Goal: Transaction & Acquisition: Purchase product/service

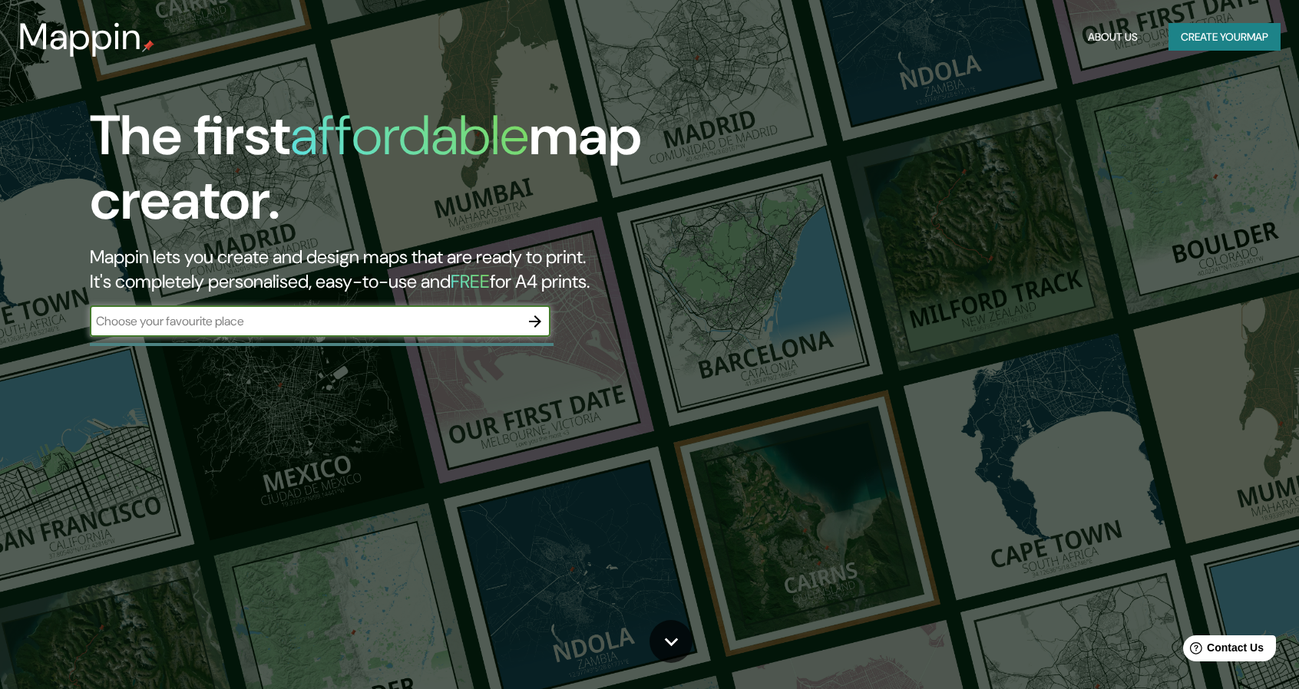
click at [146, 319] on input "text" at bounding box center [305, 321] width 430 height 18
type input "lezaka"
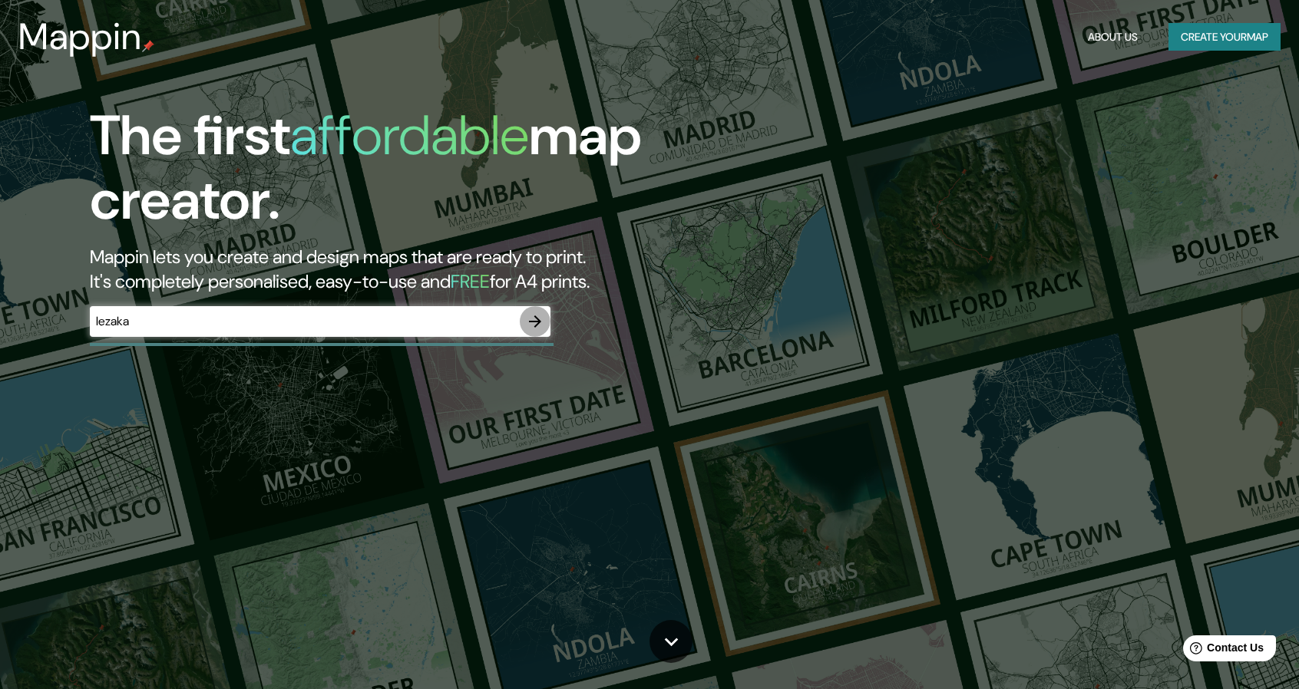
click at [536, 319] on icon "button" at bounding box center [535, 321] width 18 height 18
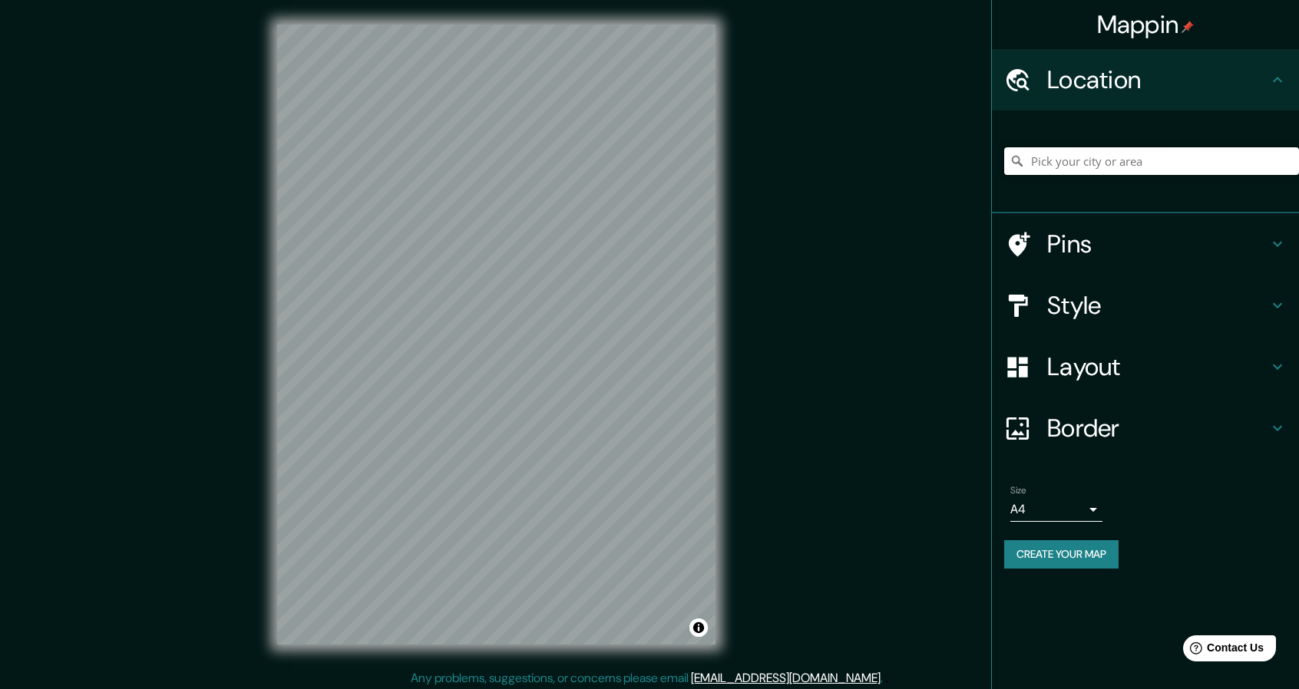
click at [1121, 166] on input "Pick your city or area" at bounding box center [1151, 161] width 295 height 28
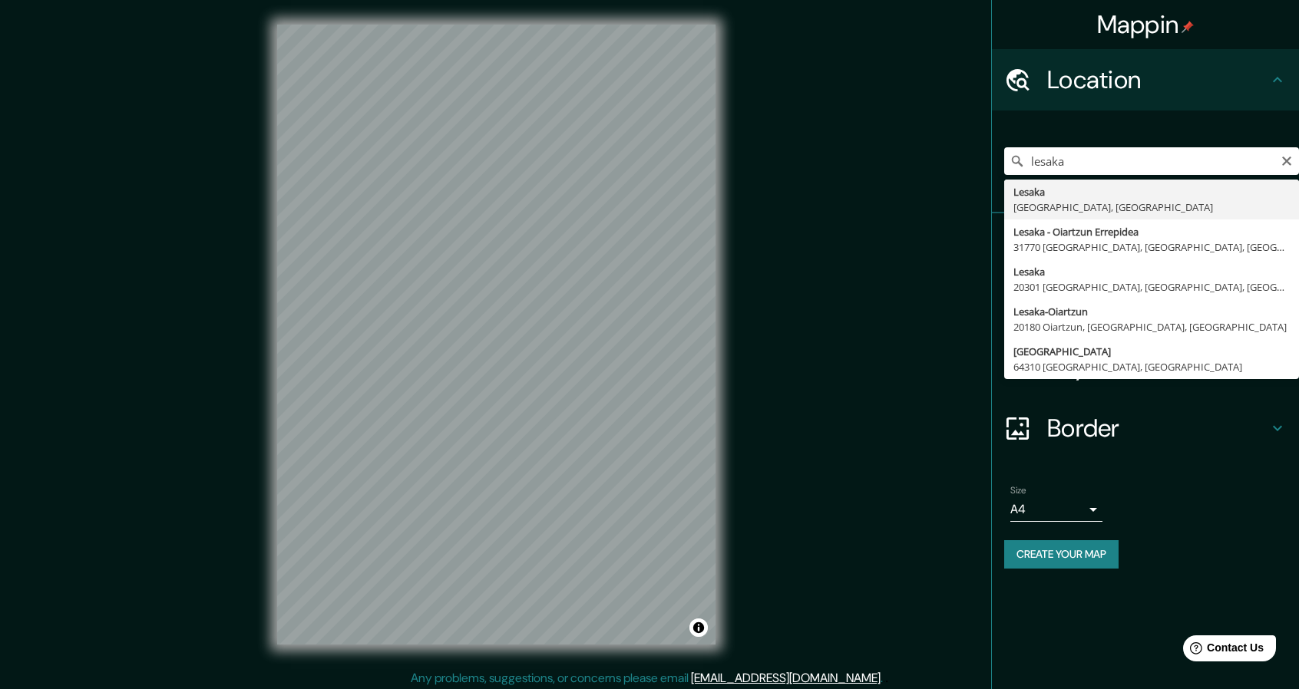
type input "Lesaka, [GEOGRAPHIC_DATA], [GEOGRAPHIC_DATA]"
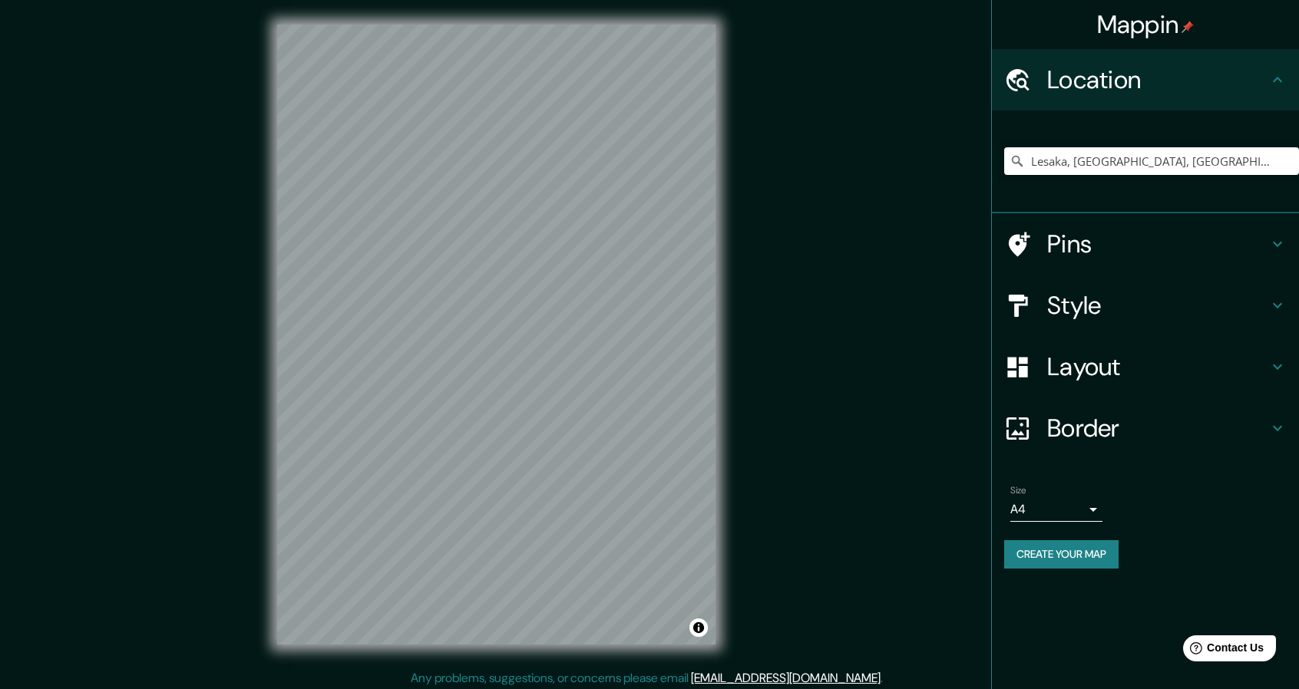
click at [1200, 242] on h4 "Pins" at bounding box center [1157, 244] width 221 height 31
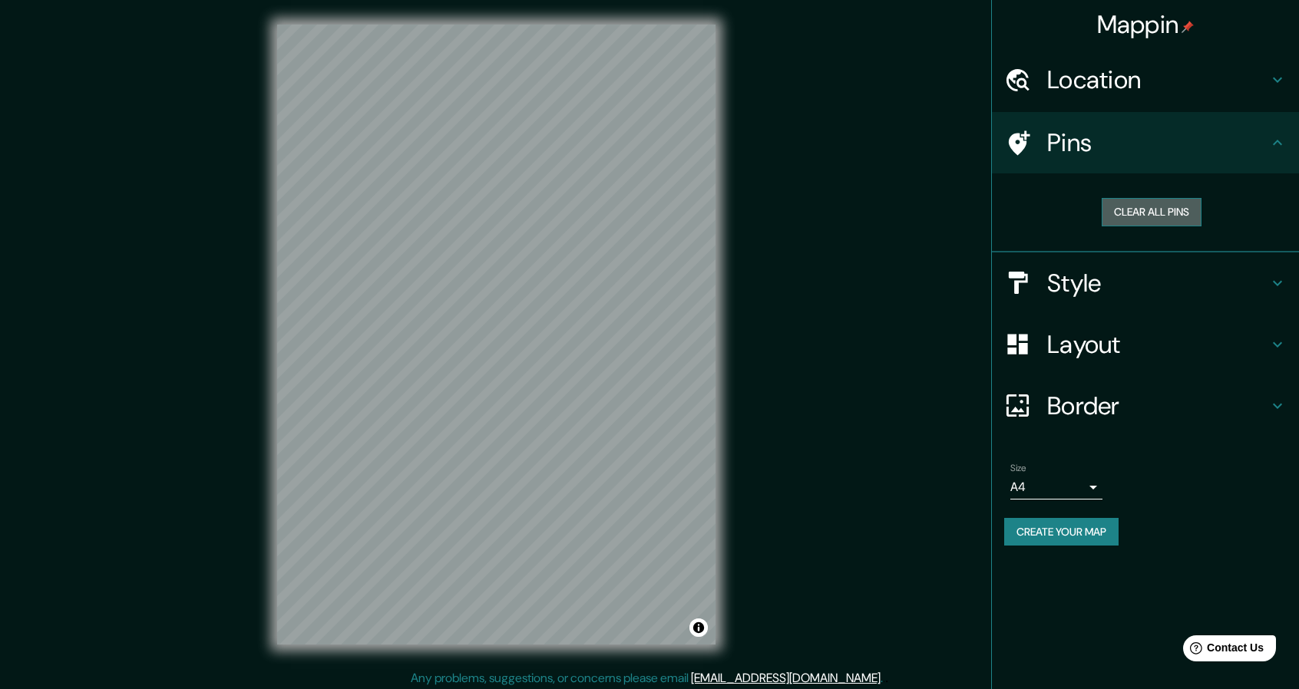
click at [1184, 216] on button "Clear all pins" at bounding box center [1152, 212] width 100 height 28
click at [1187, 213] on button "Clear all pins" at bounding box center [1152, 212] width 100 height 28
click at [1146, 288] on h4 "Style" at bounding box center [1157, 283] width 221 height 31
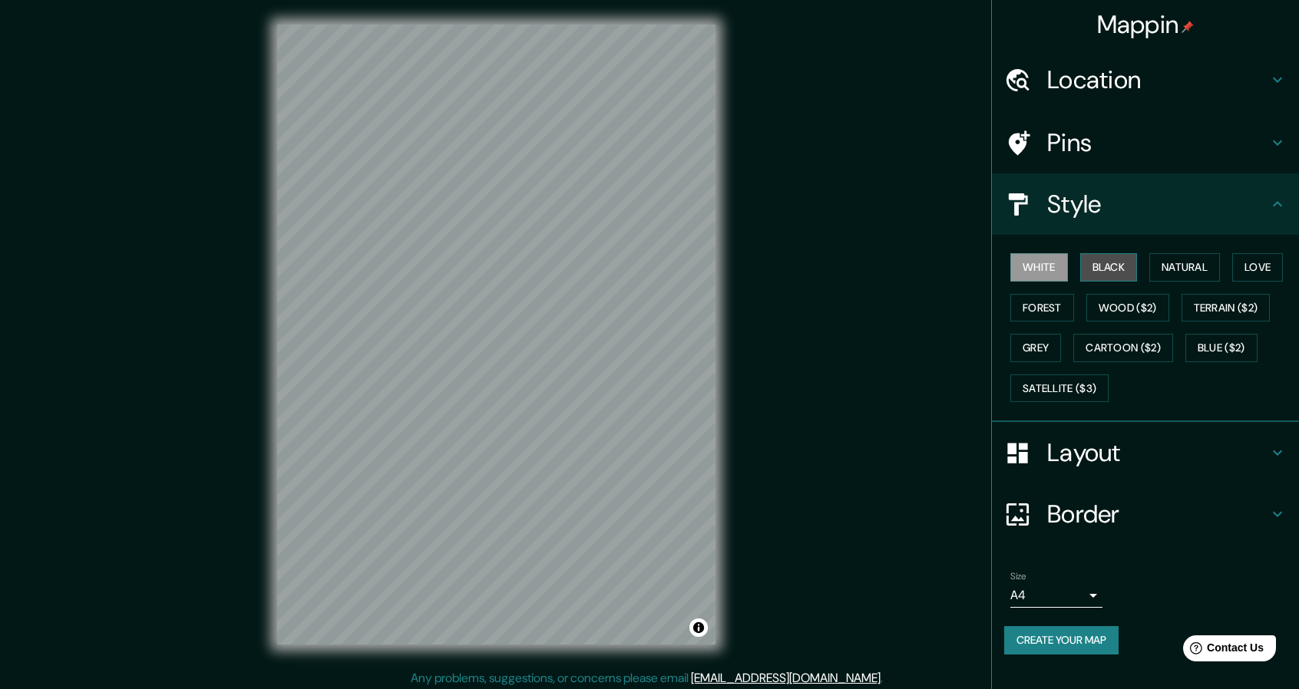
click at [1103, 257] on button "Black" at bounding box center [1109, 267] width 58 height 28
click at [1175, 257] on button "Natural" at bounding box center [1184, 267] width 71 height 28
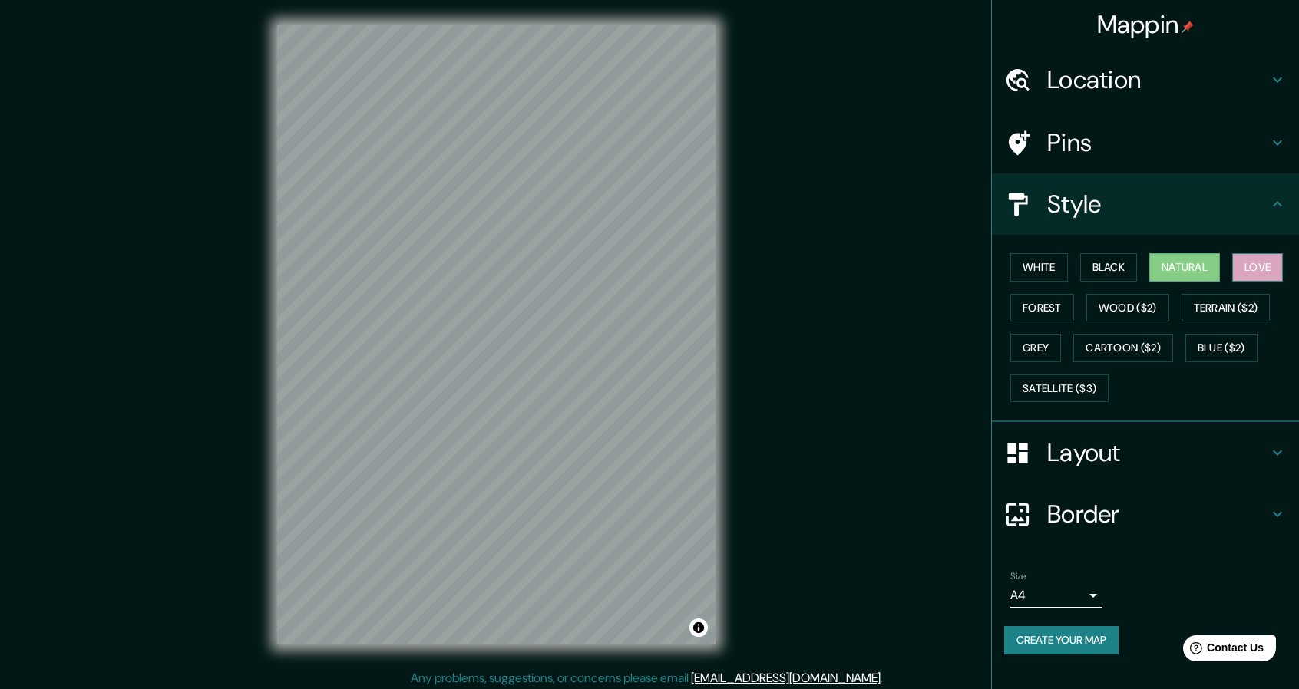
click at [1238, 265] on button "Love" at bounding box center [1257, 267] width 51 height 28
click at [1143, 306] on button "Wood ($2)" at bounding box center [1127, 308] width 83 height 28
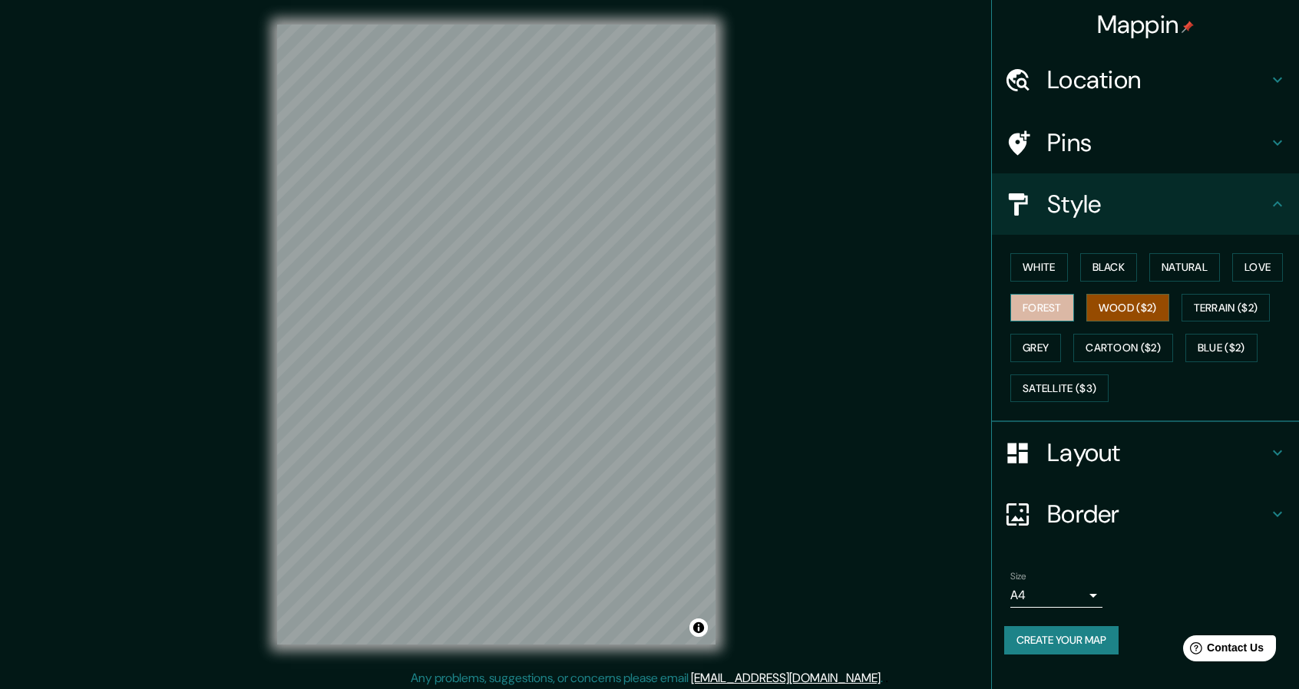
click at [1040, 306] on button "Forest" at bounding box center [1042, 308] width 64 height 28
click at [1043, 349] on button "Grey" at bounding box center [1035, 348] width 51 height 28
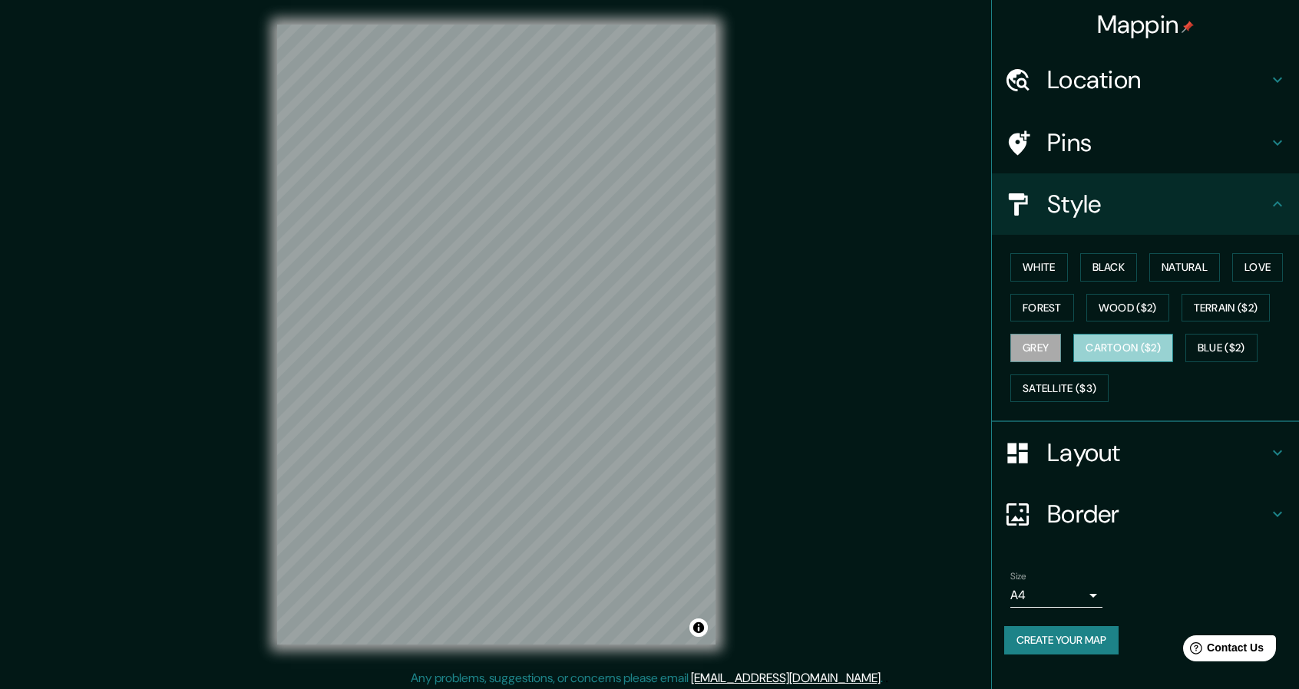
click at [1124, 349] on button "Cartoon ($2)" at bounding box center [1123, 348] width 100 height 28
drag, startPoint x: 1225, startPoint y: 343, endPoint x: 1164, endPoint y: 355, distance: 62.5
click at [1225, 344] on button "Blue ($2)" at bounding box center [1221, 348] width 72 height 28
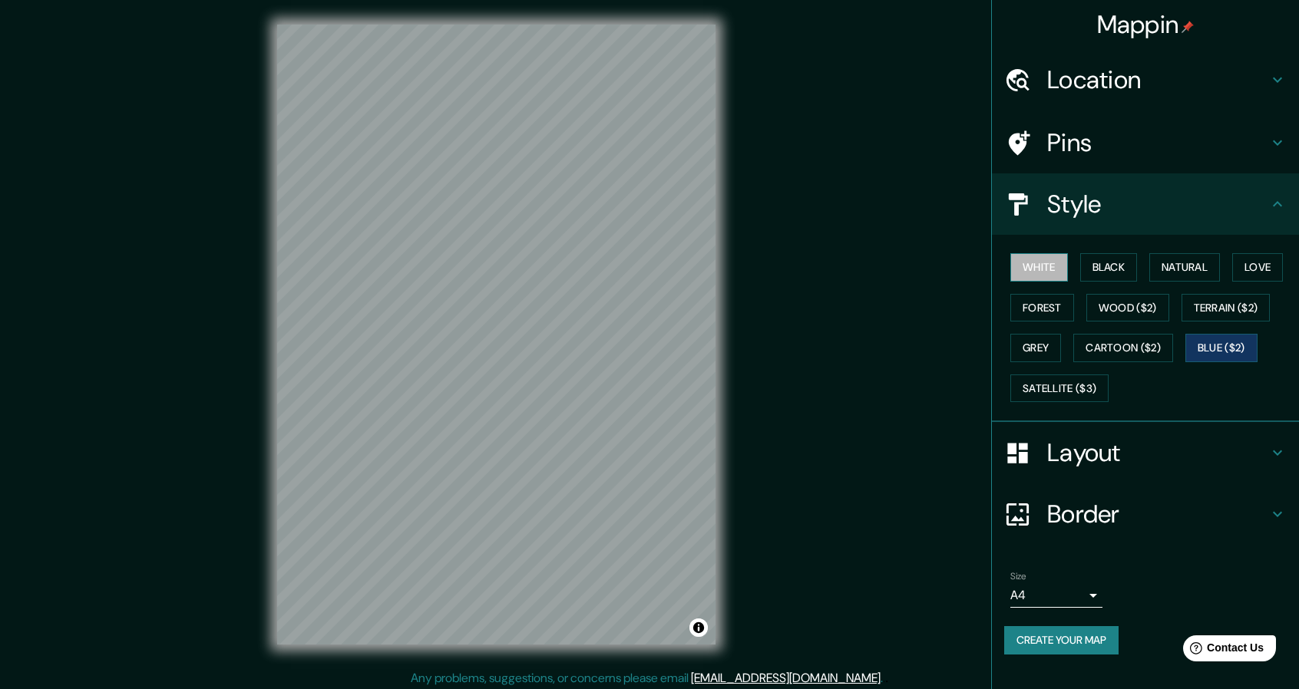
click at [1033, 276] on button "White" at bounding box center [1039, 267] width 58 height 28
click at [1075, 438] on h4 "Layout" at bounding box center [1157, 453] width 221 height 31
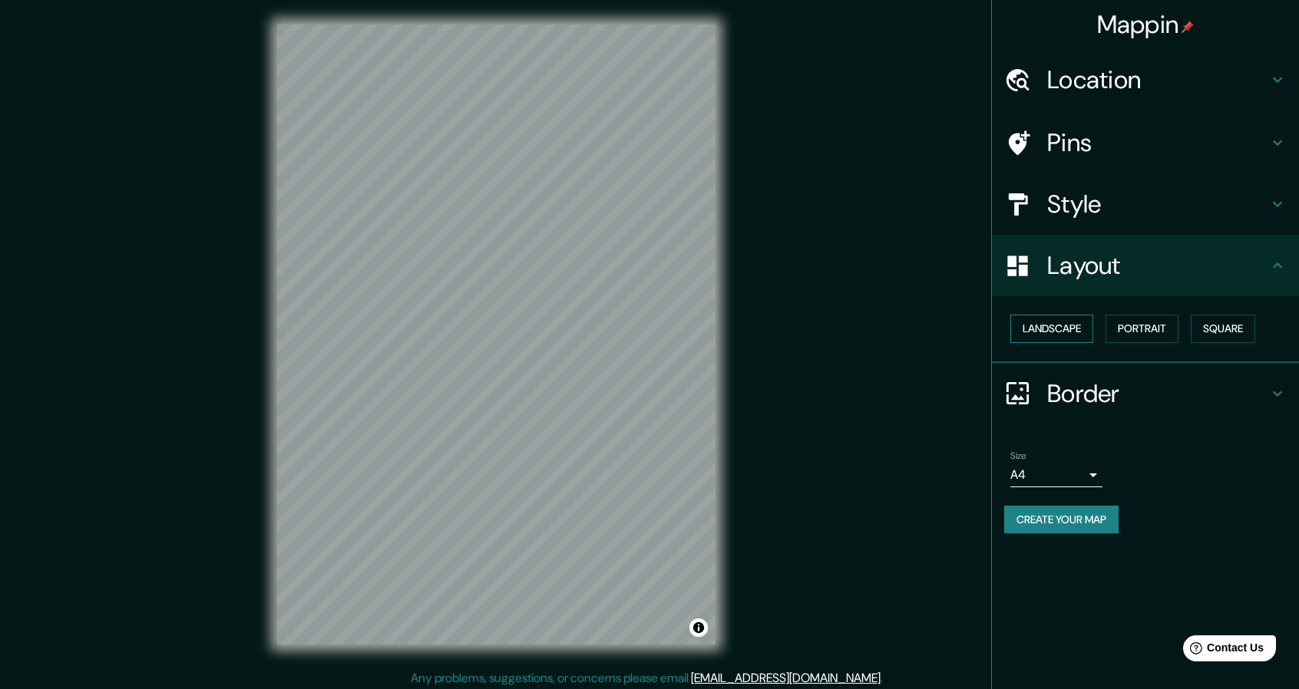
click at [1044, 320] on button "Landscape" at bounding box center [1051, 329] width 83 height 28
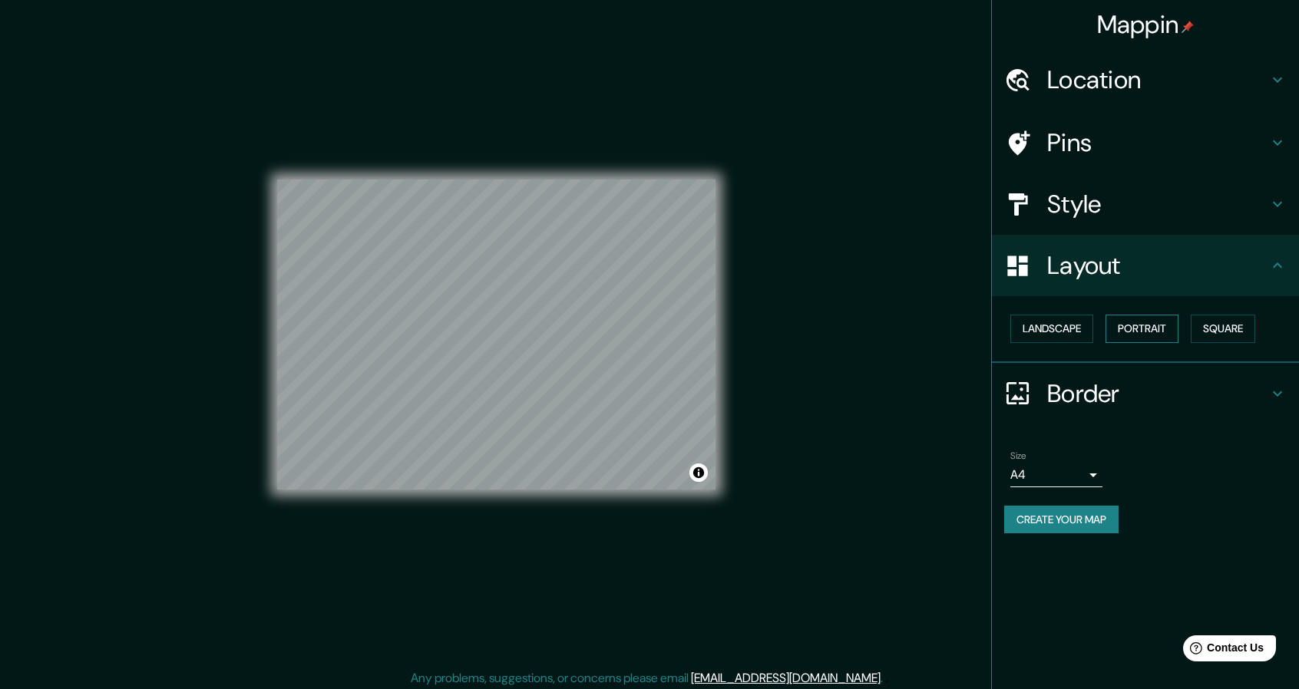
click at [1155, 324] on button "Portrait" at bounding box center [1142, 329] width 73 height 28
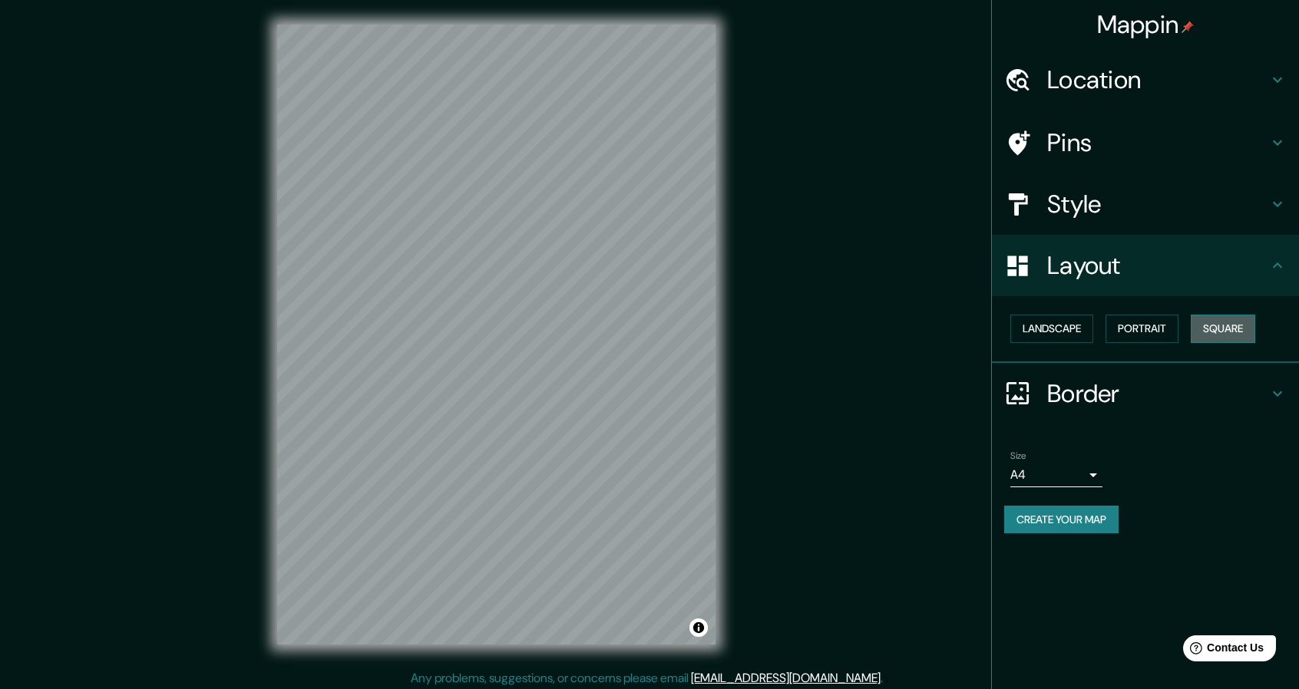
click at [1210, 325] on button "Square" at bounding box center [1223, 329] width 64 height 28
